Goal: Check status: Check status

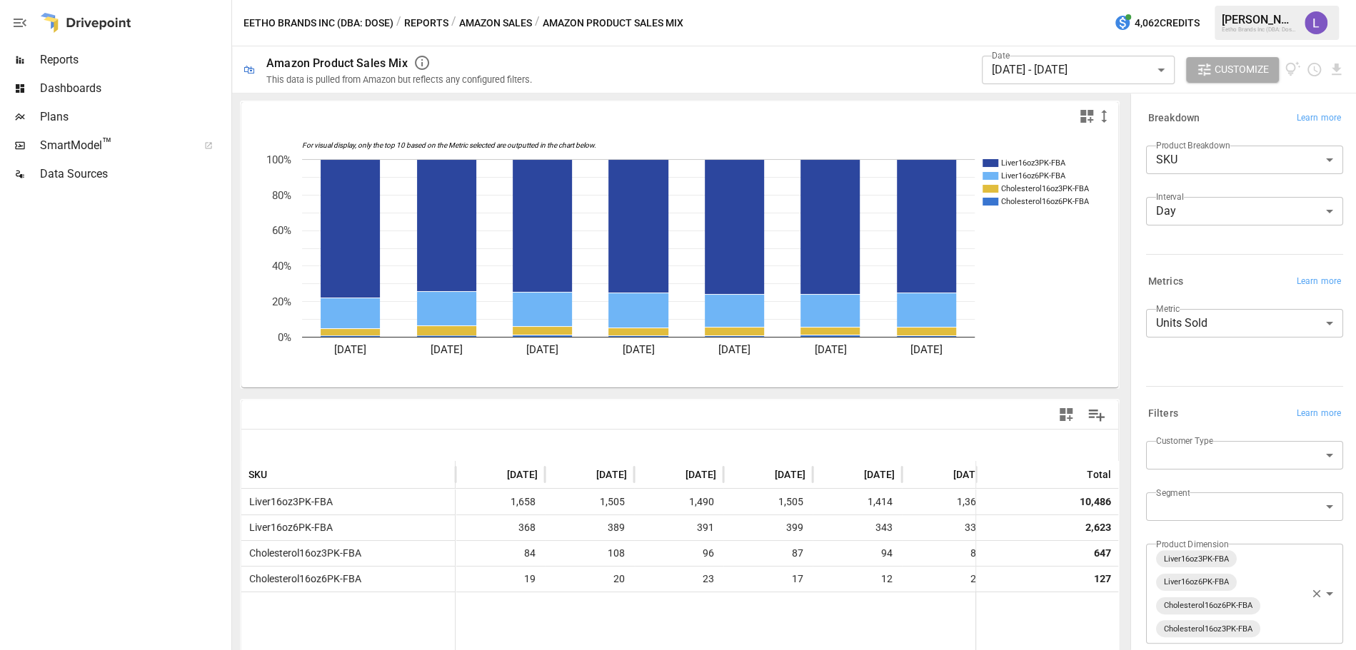
click at [498, 26] on button "Amazon Sales" at bounding box center [495, 23] width 73 height 18
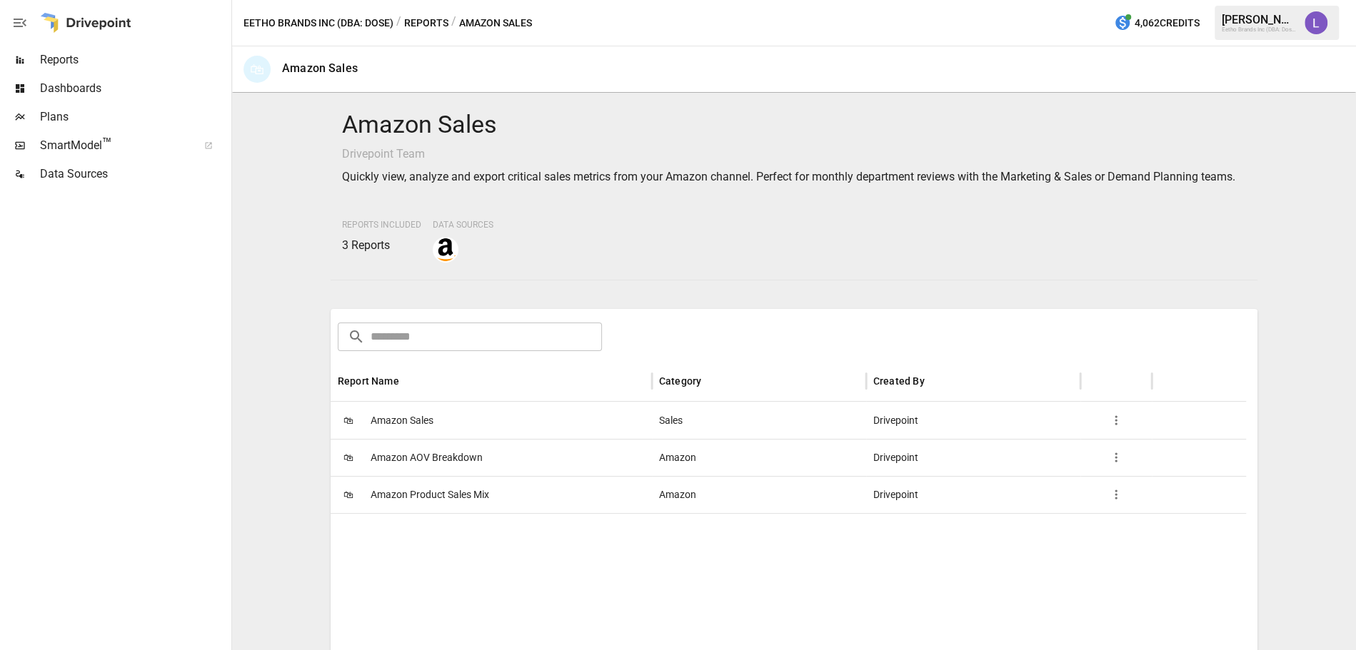
click at [403, 435] on span "Amazon Sales" at bounding box center [401, 421] width 63 height 36
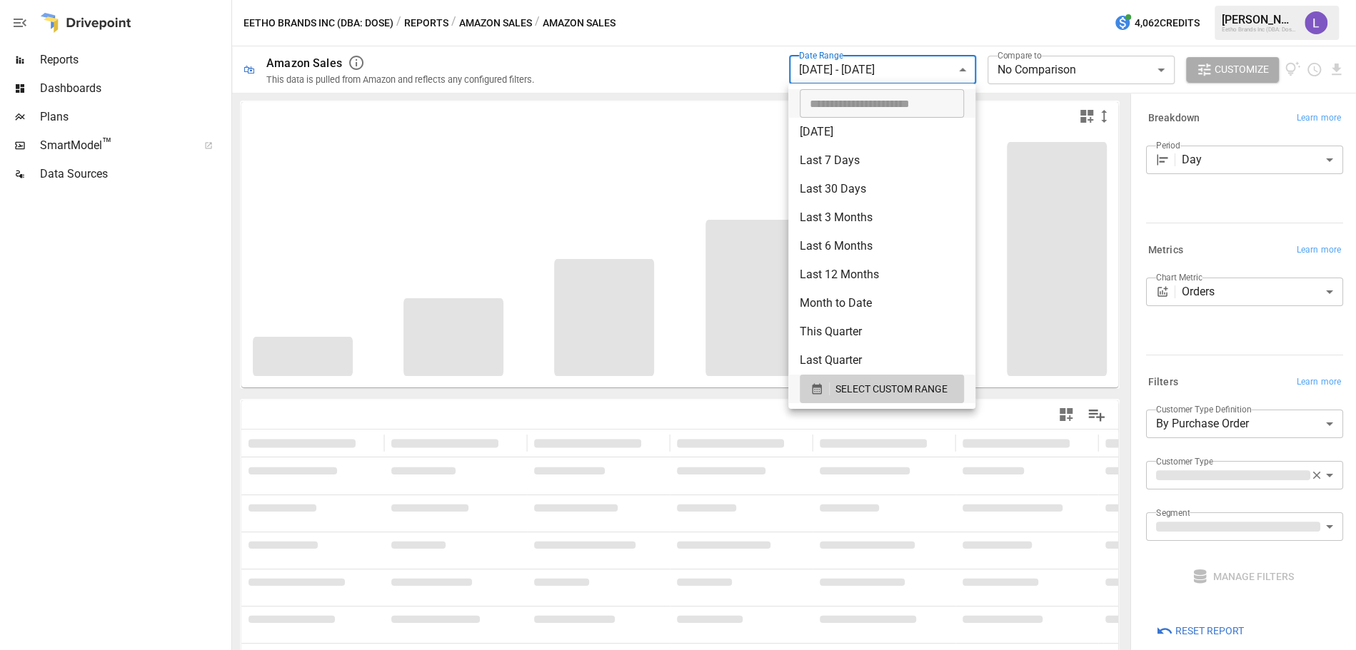
click at [924, 0] on body "**********" at bounding box center [678, 0] width 1356 height 0
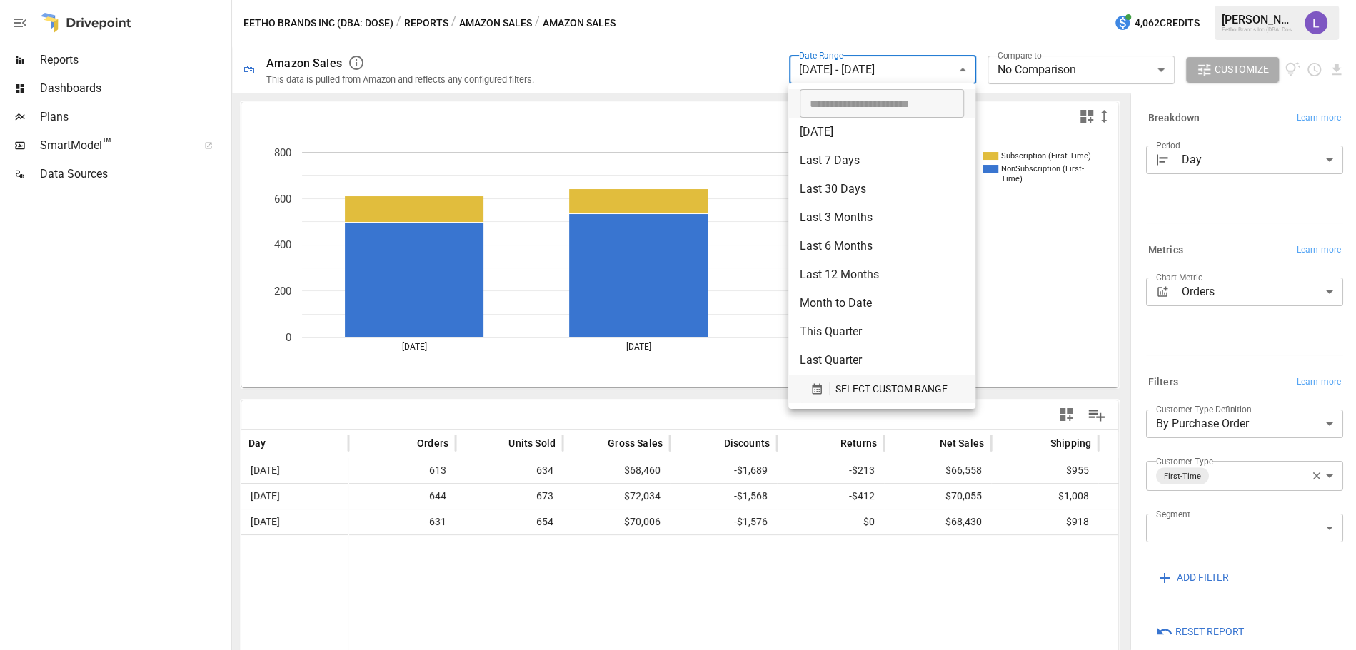
click at [879, 393] on span "SELECT CUSTOM RANGE" at bounding box center [891, 389] width 112 height 18
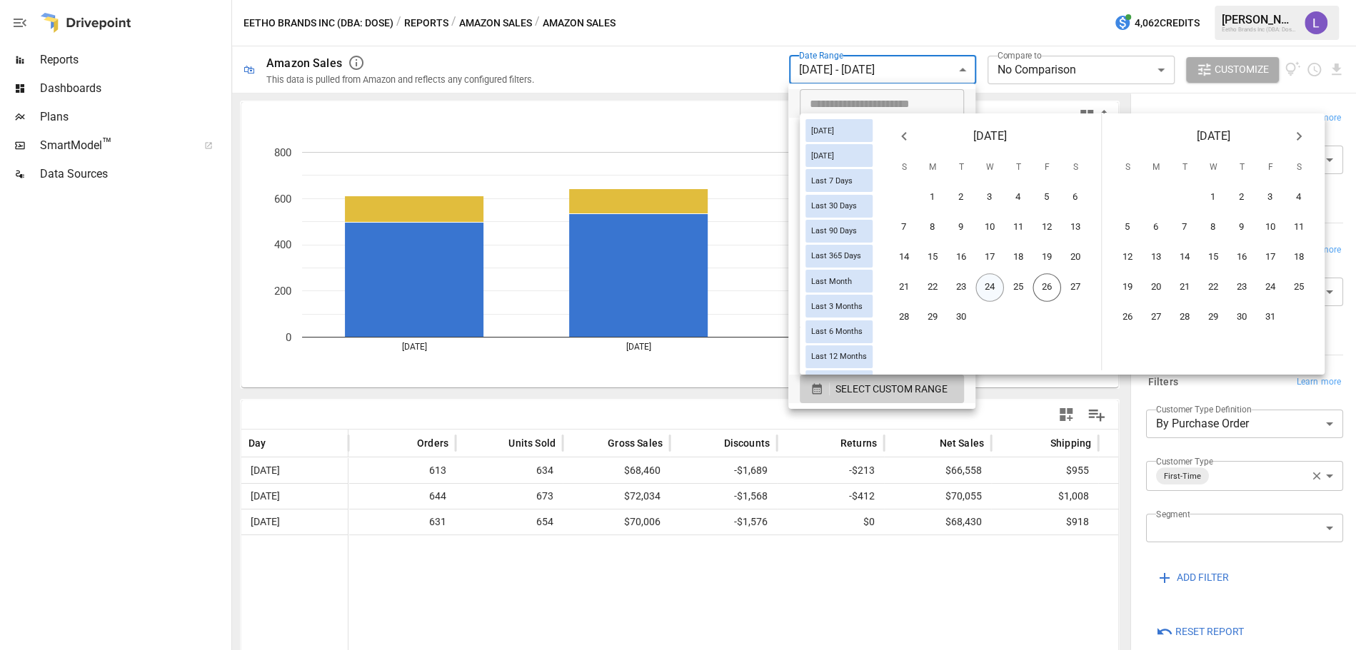
click at [997, 286] on button "24" at bounding box center [989, 287] width 29 height 29
click at [1032, 293] on button "25" at bounding box center [1018, 287] width 29 height 29
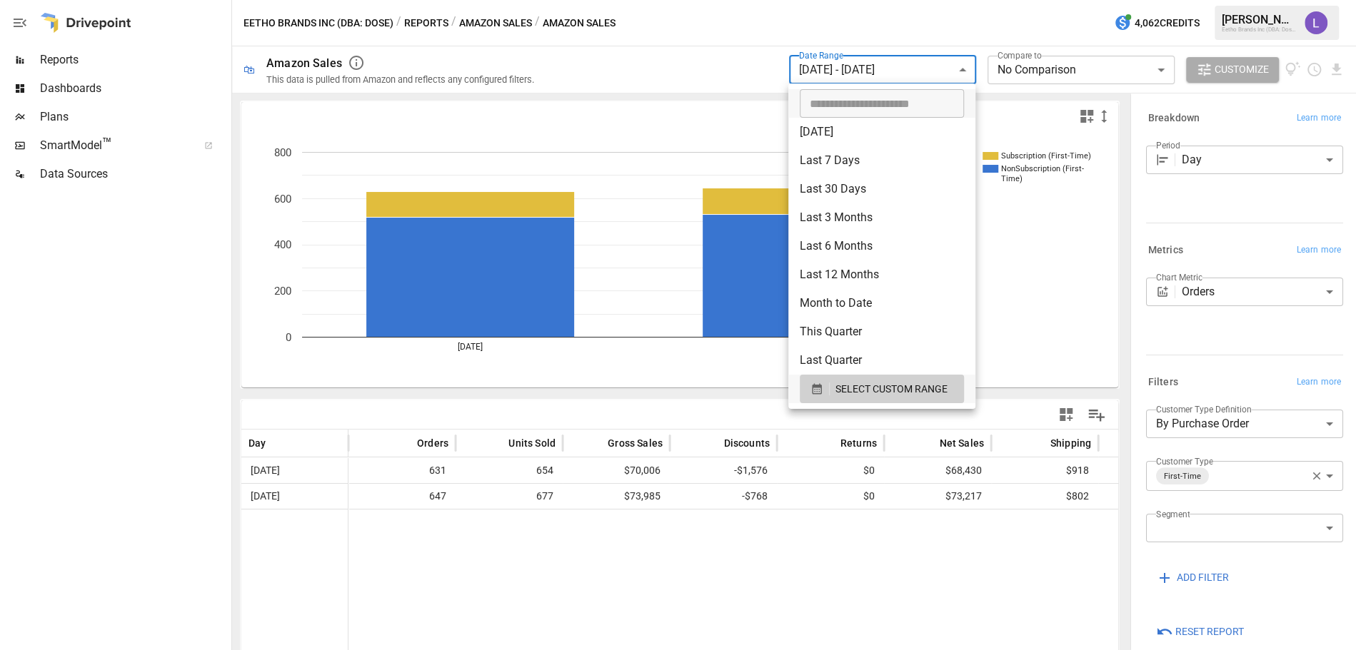
click at [1302, 476] on div at bounding box center [678, 325] width 1356 height 650
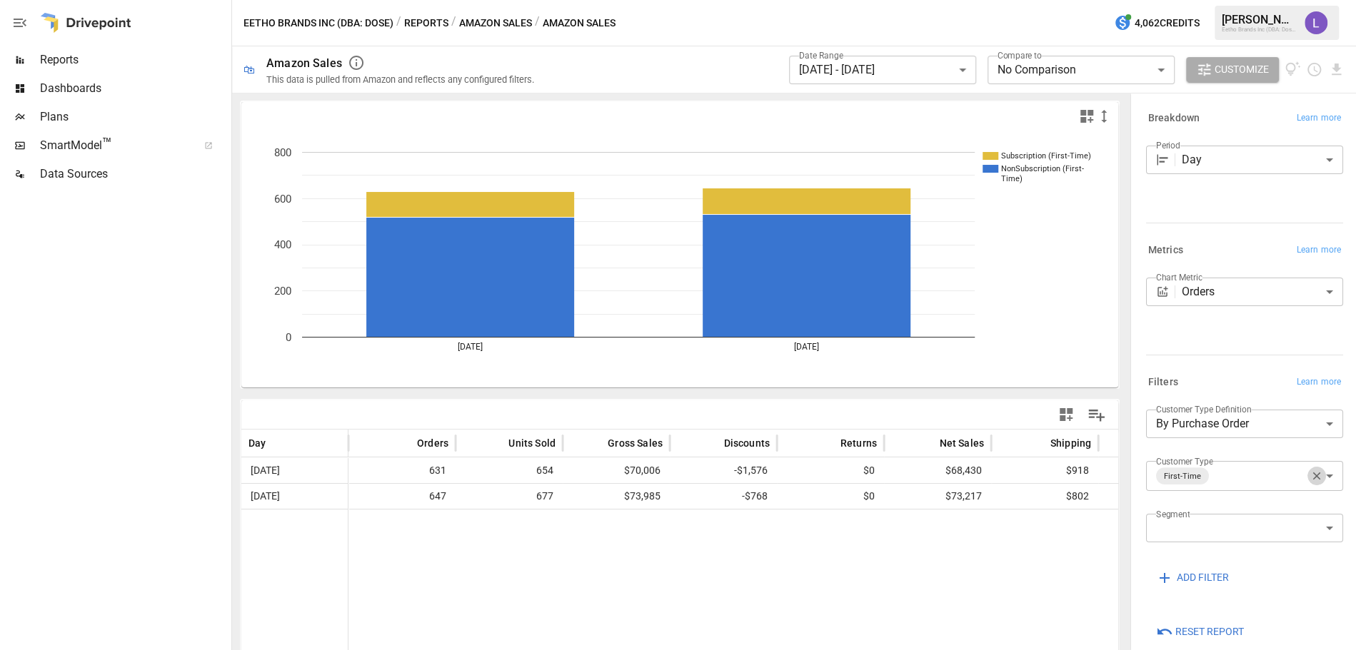
click at [1310, 476] on icon "button" at bounding box center [1316, 476] width 13 height 13
